Goal: Task Accomplishment & Management: Complete application form

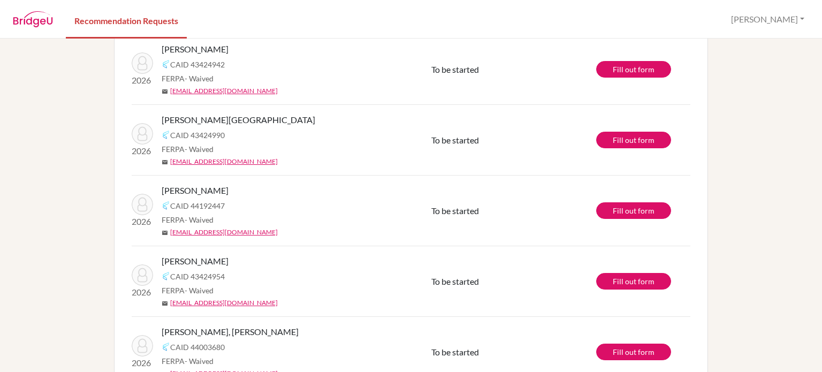
scroll to position [365, 0]
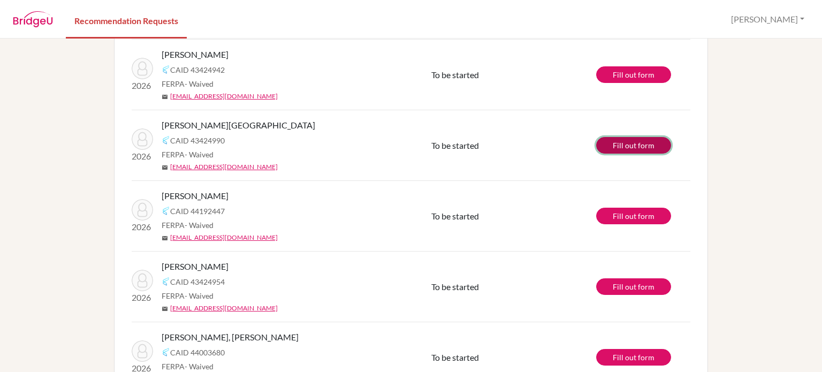
click at [620, 147] on link "Fill out form" at bounding box center [633, 145] width 75 height 17
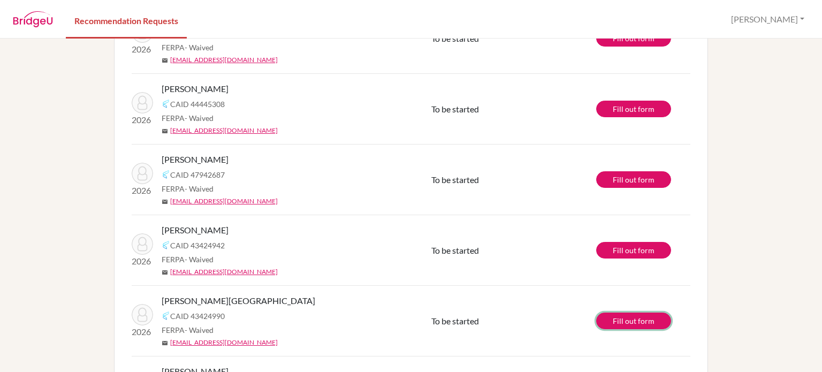
scroll to position [188, 0]
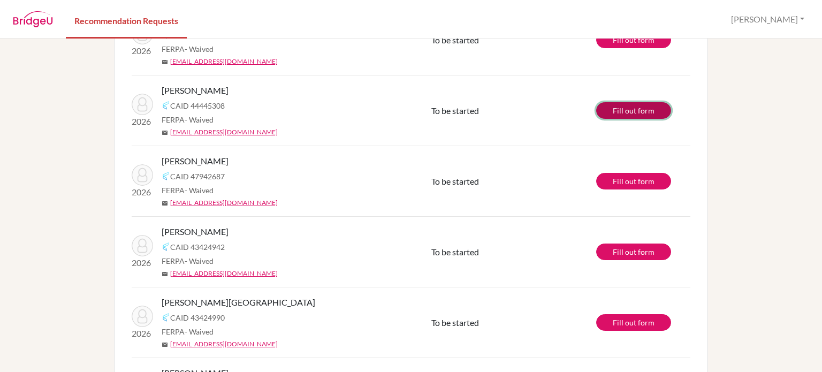
click at [629, 108] on link "Fill out form" at bounding box center [633, 110] width 75 height 17
click at [626, 320] on link "Fill out form" at bounding box center [633, 322] width 75 height 17
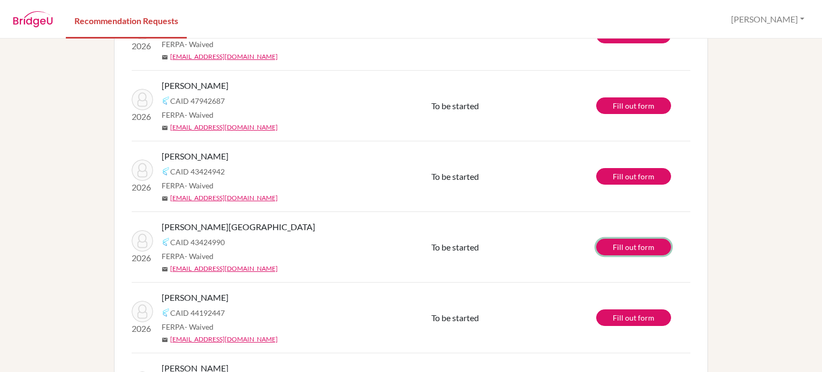
scroll to position [261, 0]
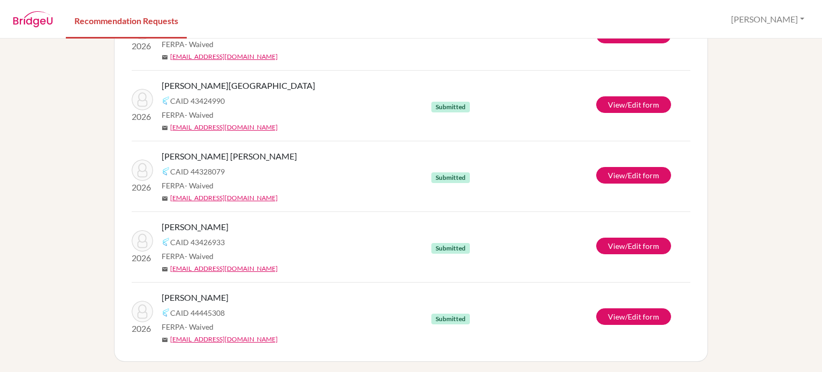
scroll to position [688, 0]
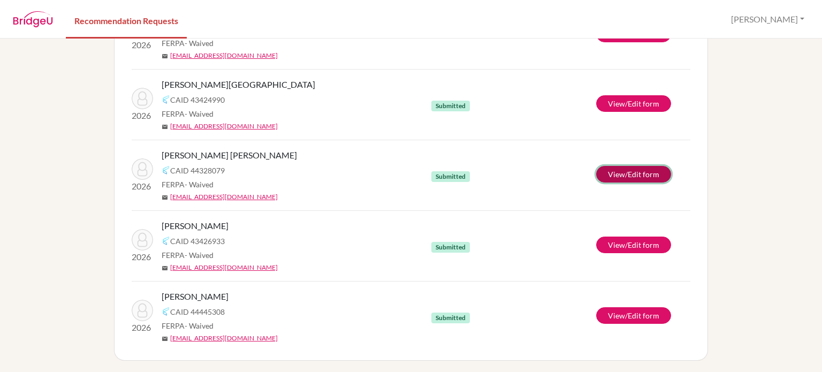
click at [627, 173] on link "View/Edit form" at bounding box center [633, 174] width 75 height 17
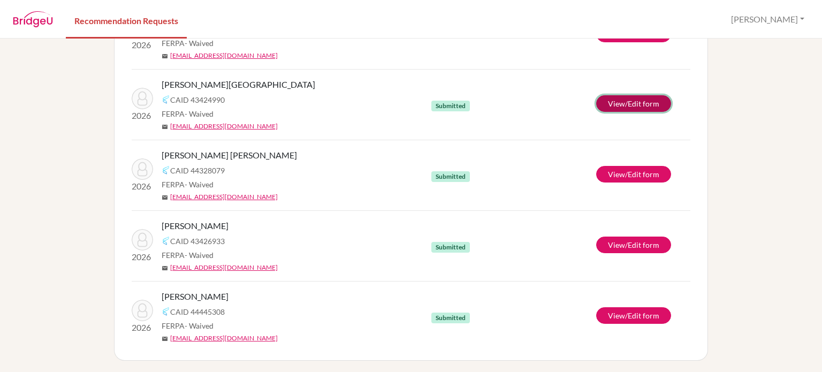
click at [632, 98] on link "View/Edit form" at bounding box center [633, 103] width 75 height 17
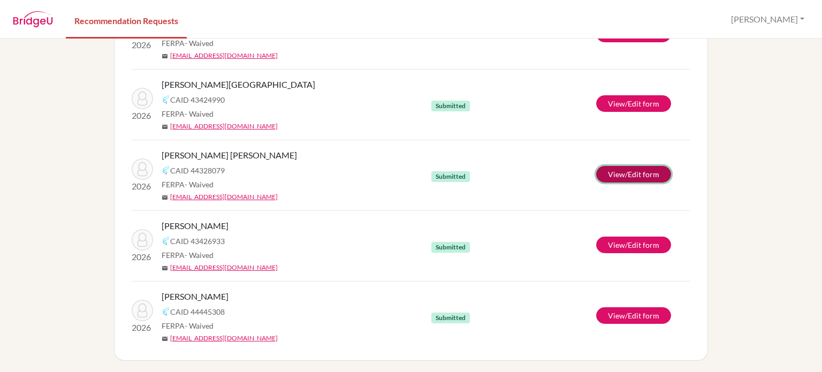
click at [635, 173] on link "View/Edit form" at bounding box center [633, 174] width 75 height 17
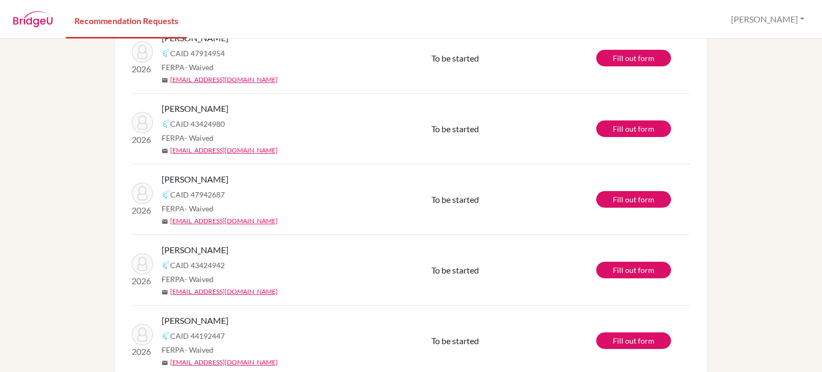
scroll to position [96, 0]
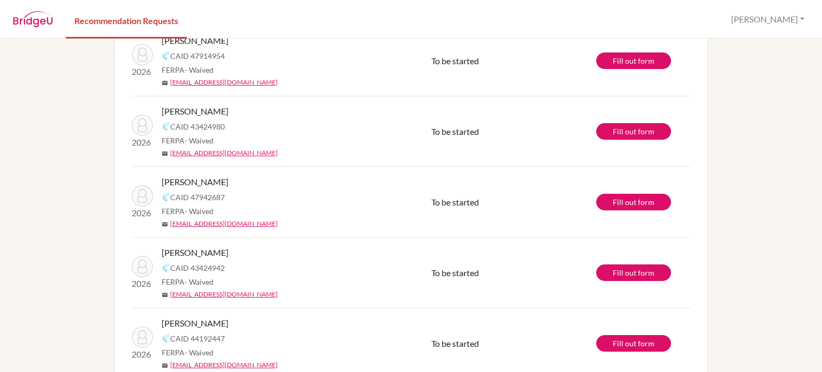
drag, startPoint x: 812, startPoint y: 92, endPoint x: 815, endPoint y: 55, distance: 37.6
click at [815, 55] on div "info It’s recommended to submit your teacher recommendations at least 2 weeks b…" at bounding box center [411, 205] width 822 height 333
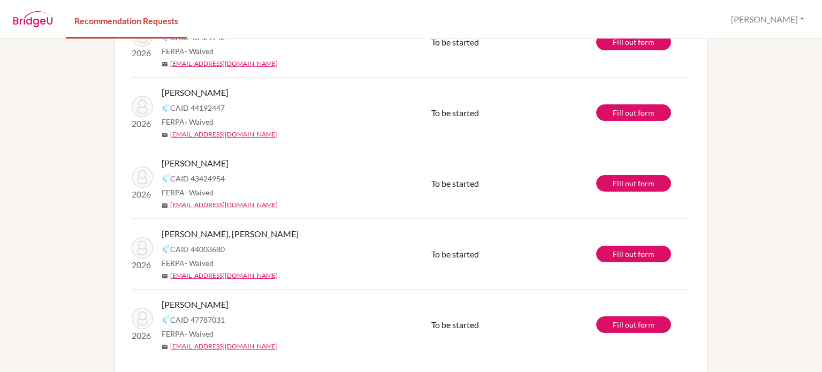
scroll to position [156, 0]
